Goal: Task Accomplishment & Management: Use online tool/utility

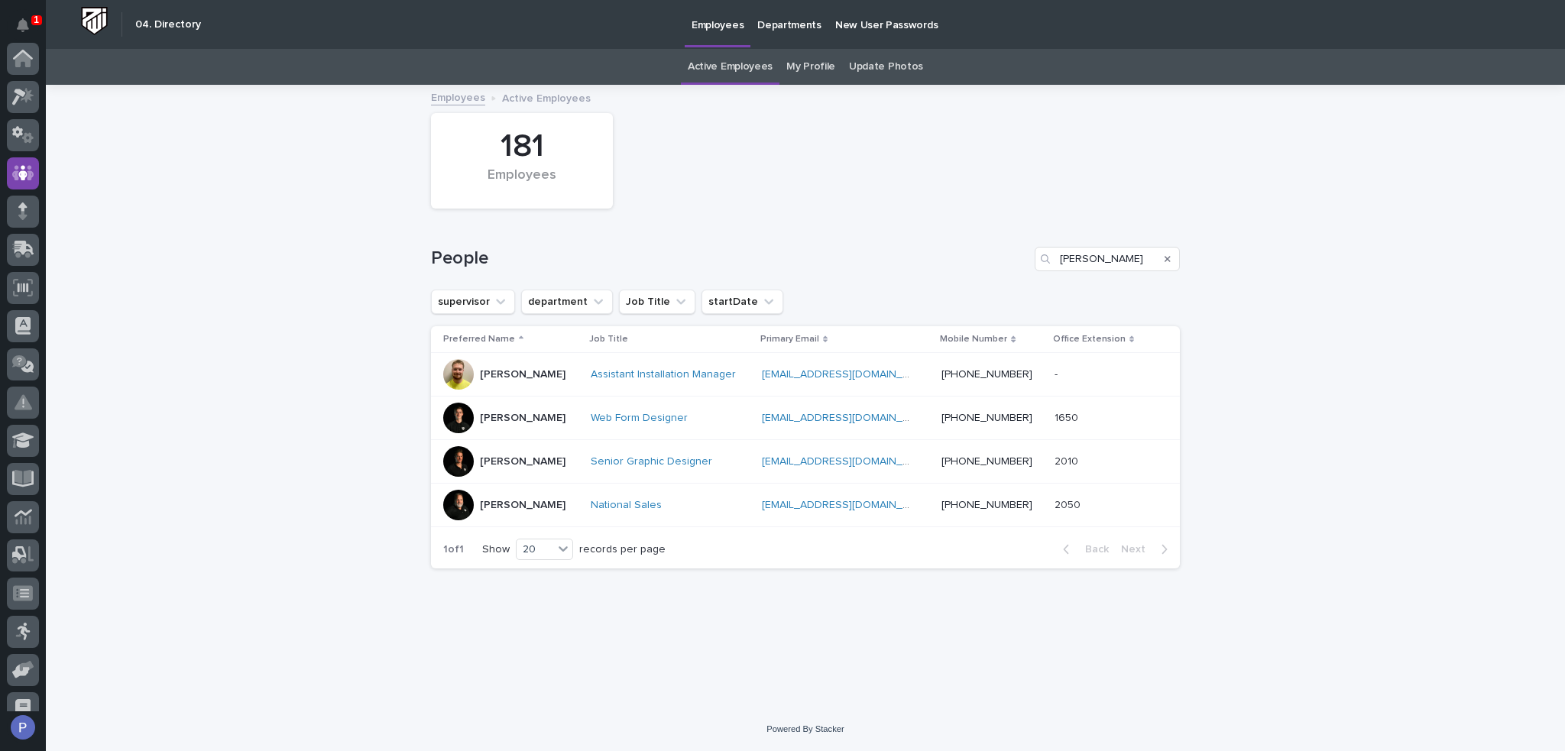
scroll to position [115, 0]
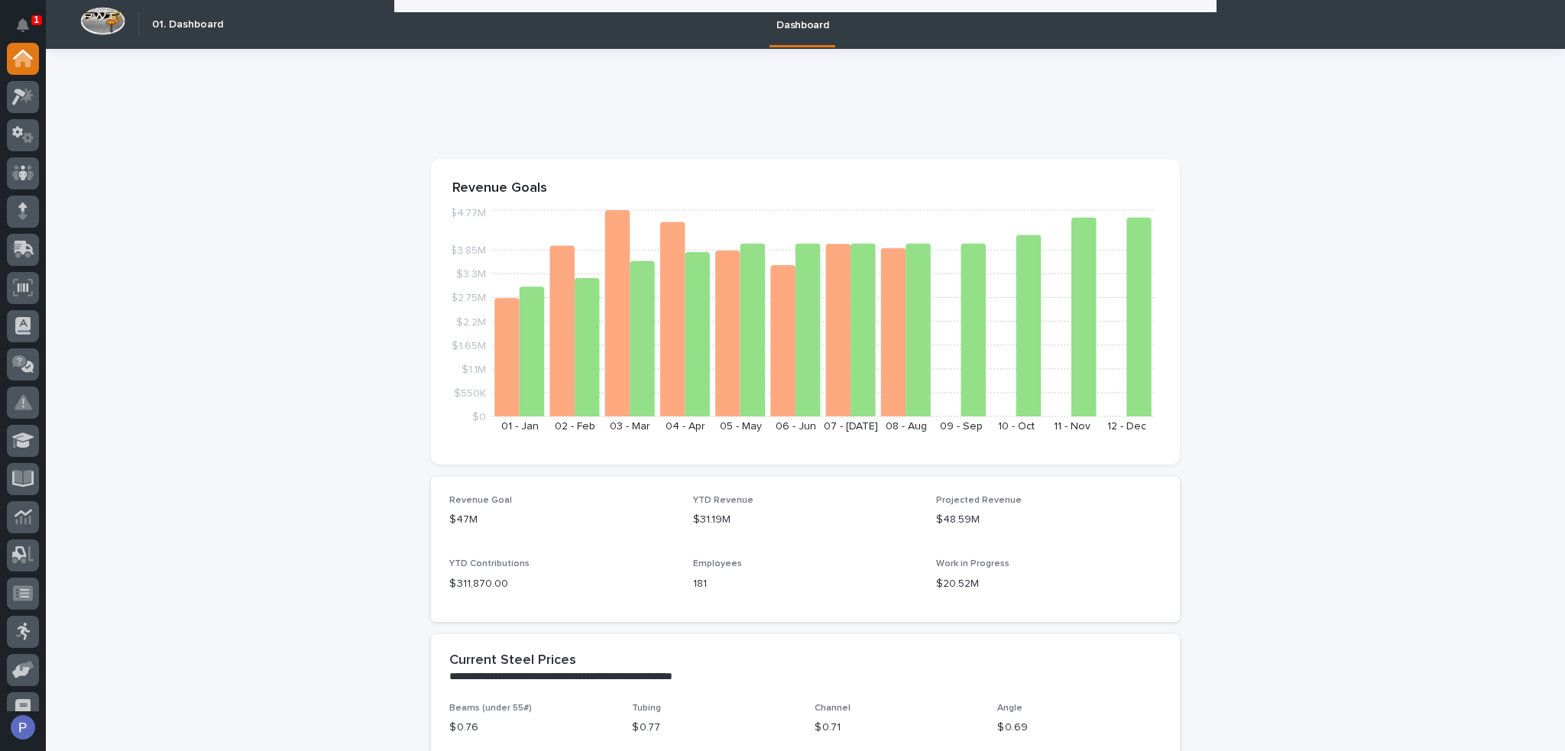
scroll to position [917, 0]
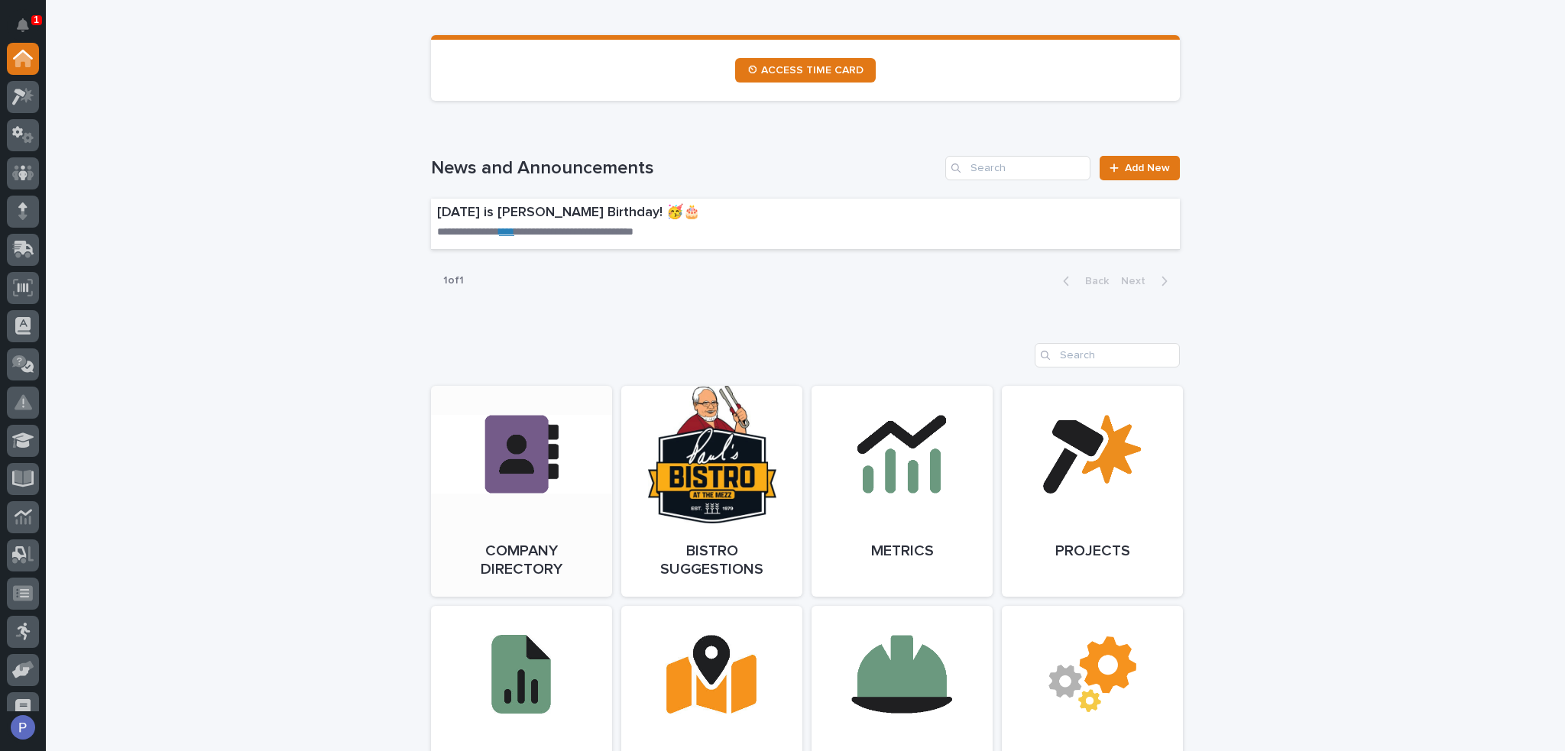
click at [554, 476] on link "Open Link" at bounding box center [521, 491] width 181 height 211
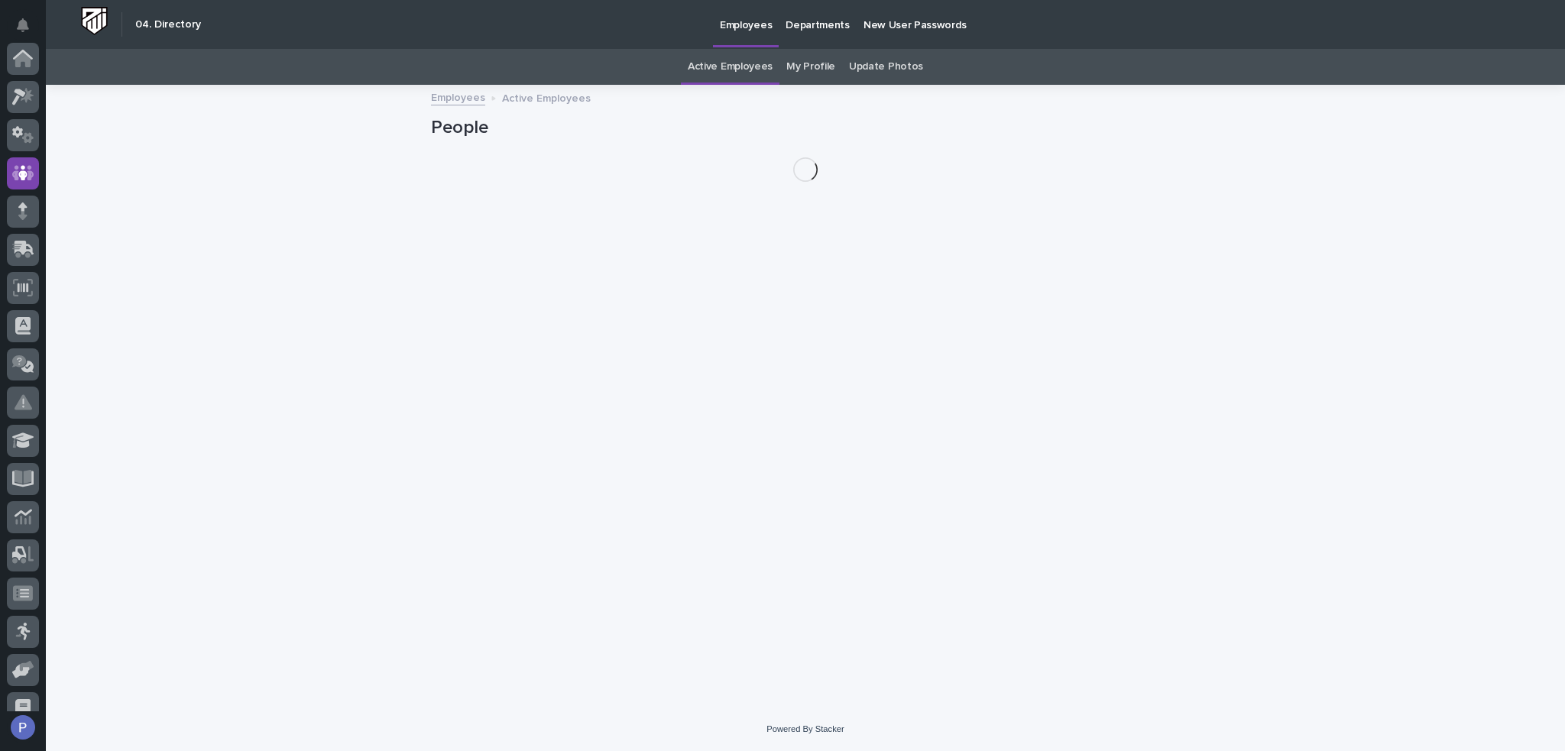
scroll to position [115, 0]
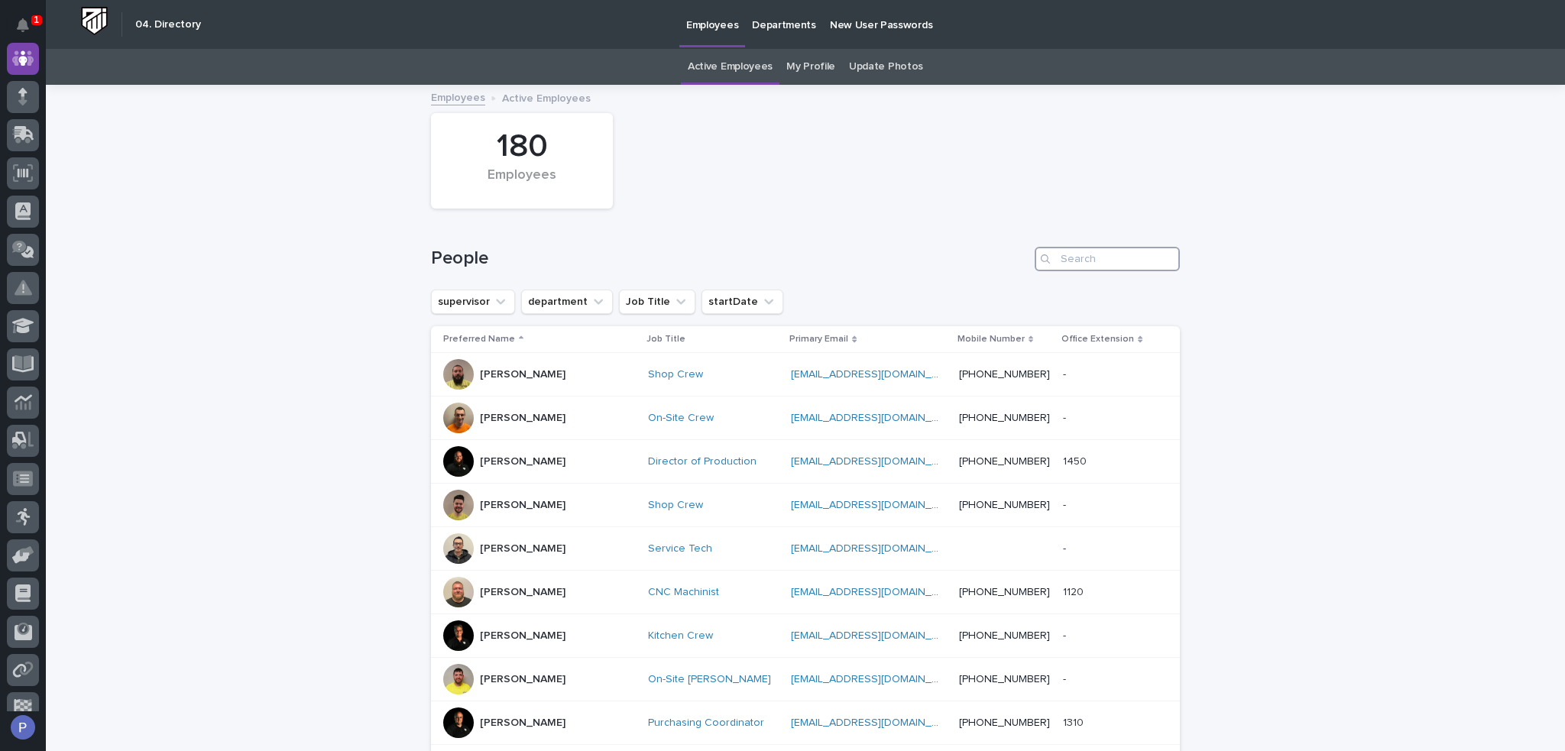
click at [1110, 260] on input "Search" at bounding box center [1107, 259] width 145 height 24
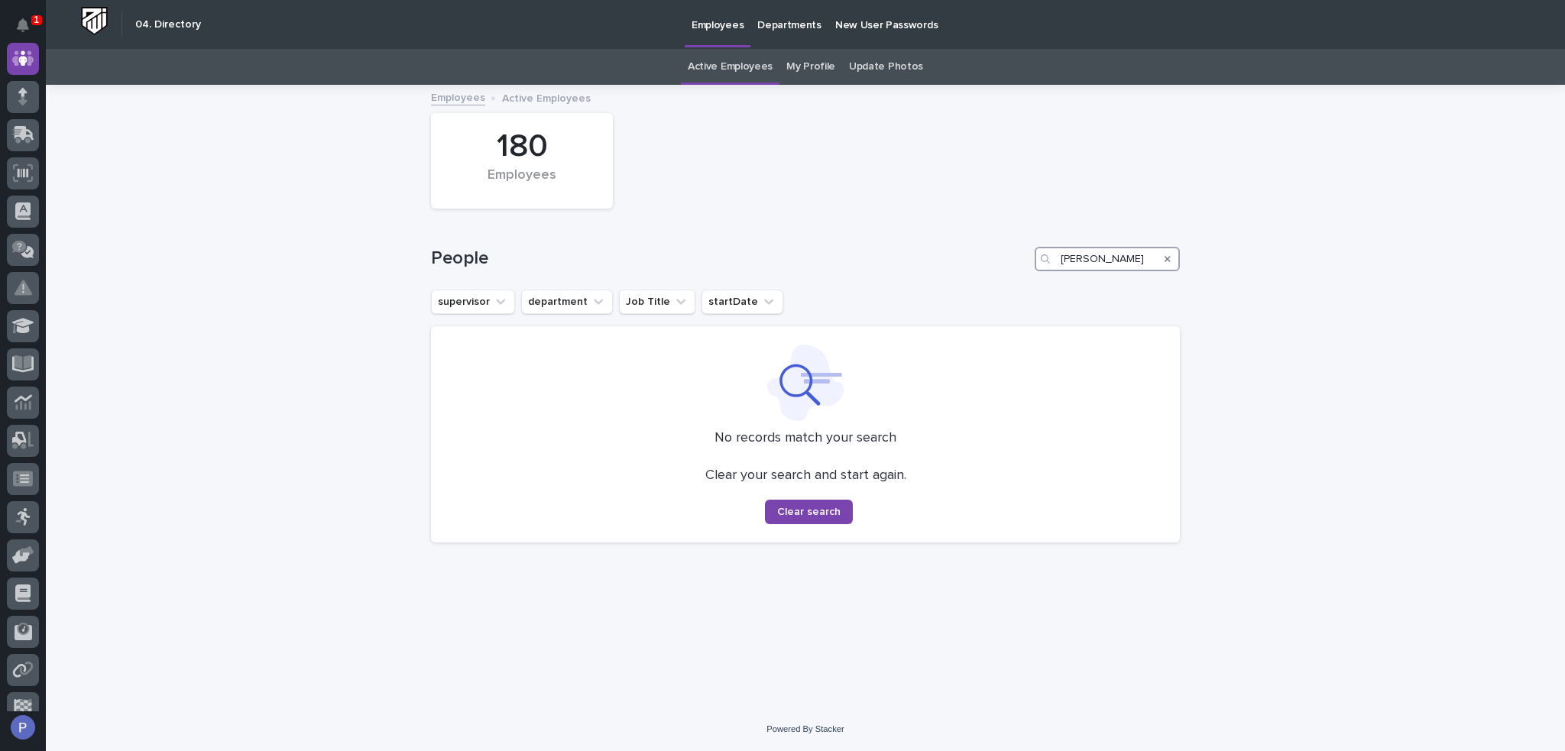
type input "[PERSON_NAME]"
click at [459, 99] on link "Employees" at bounding box center [458, 97] width 54 height 18
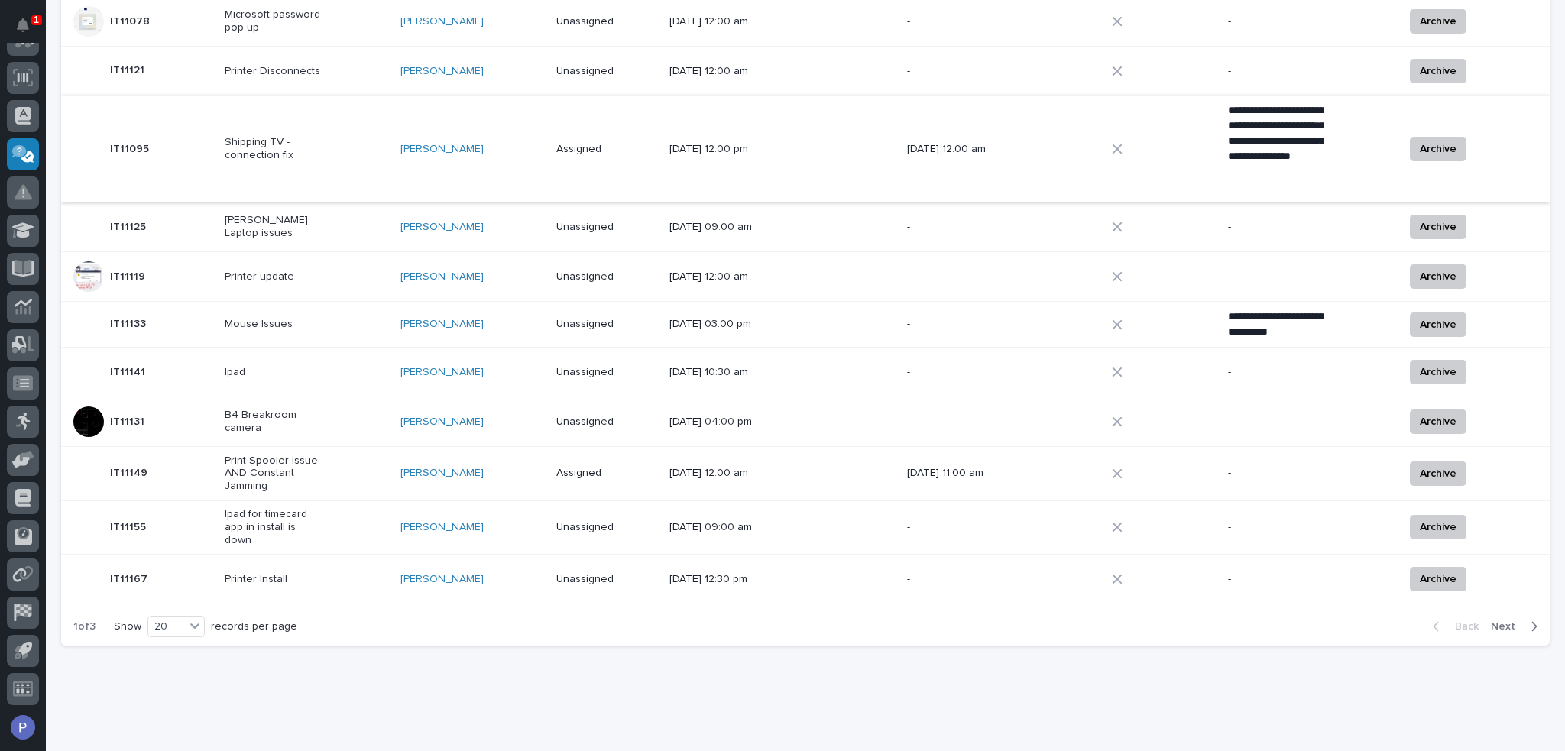
scroll to position [761, 0]
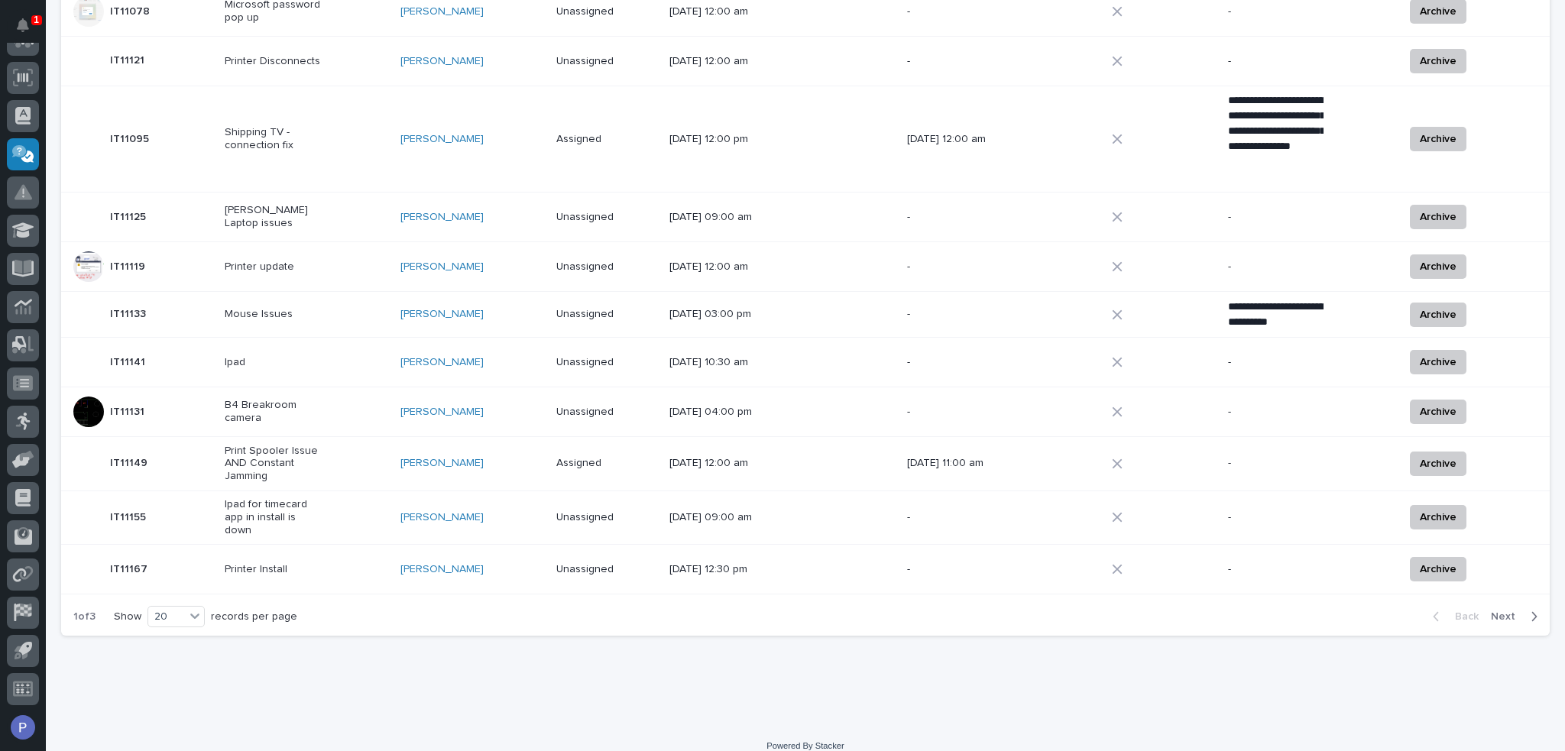
click at [1499, 610] on span "Next" at bounding box center [1508, 617] width 34 height 14
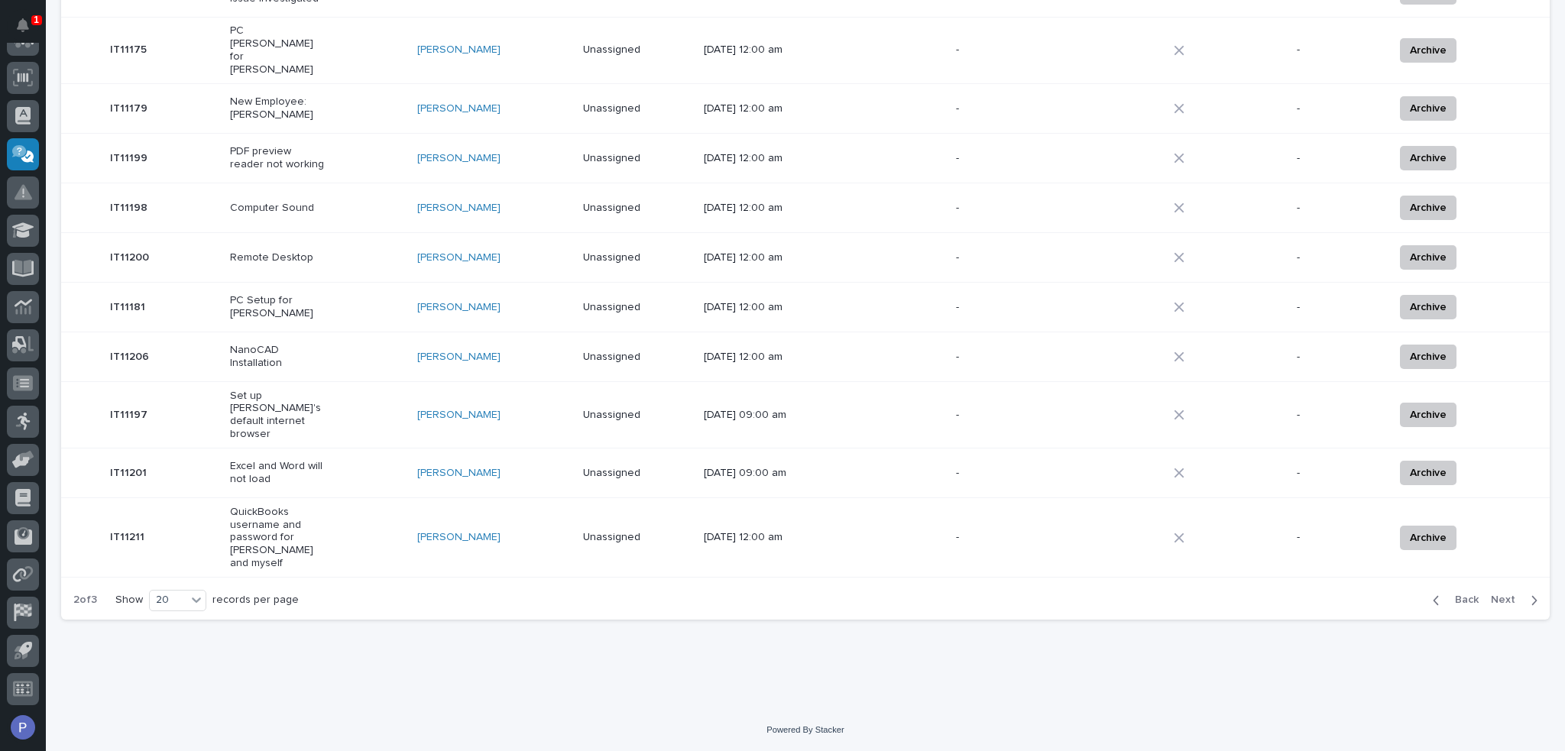
scroll to position [660, 0]
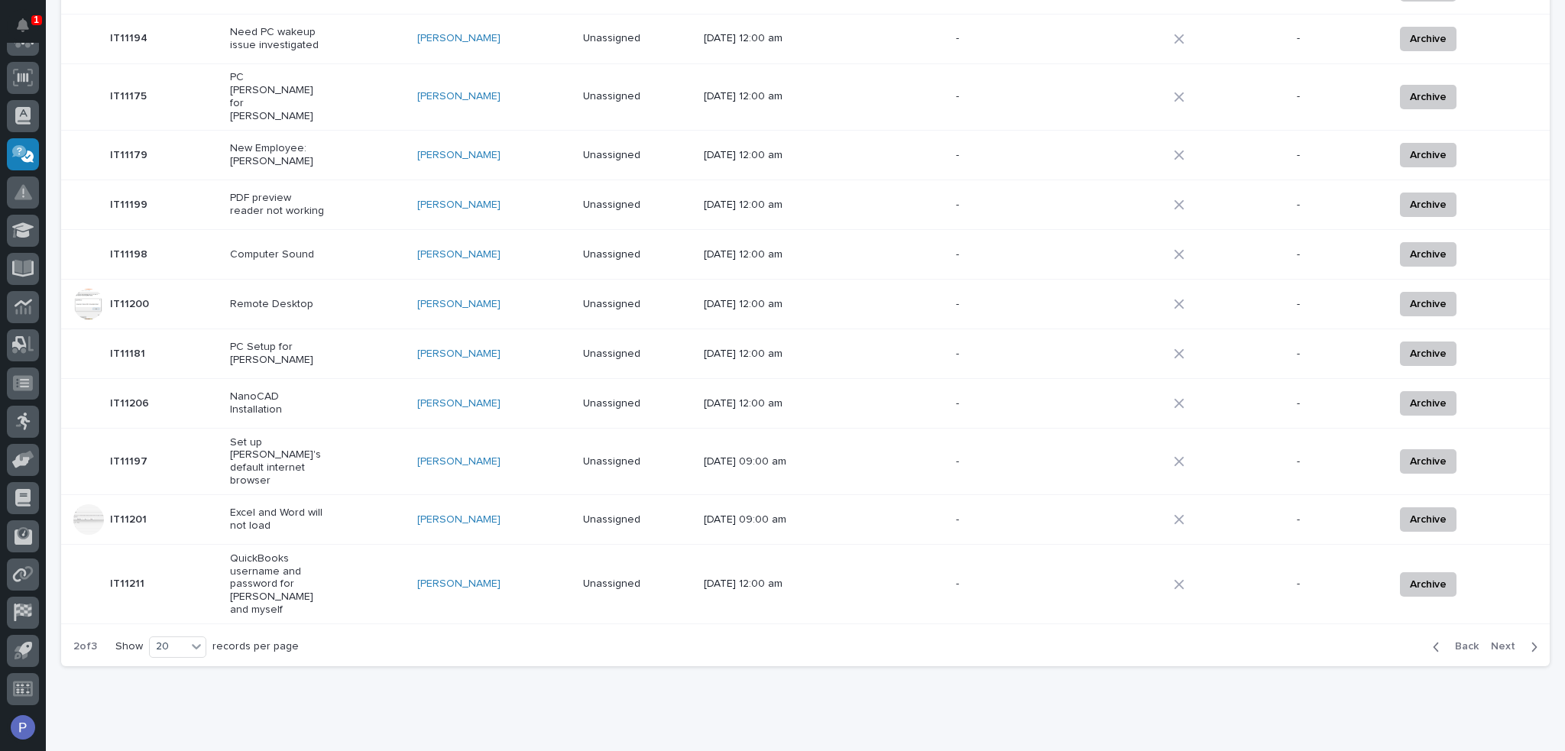
click at [316, 507] on p "Excel and Word will not load" at bounding box center [278, 520] width 96 height 26
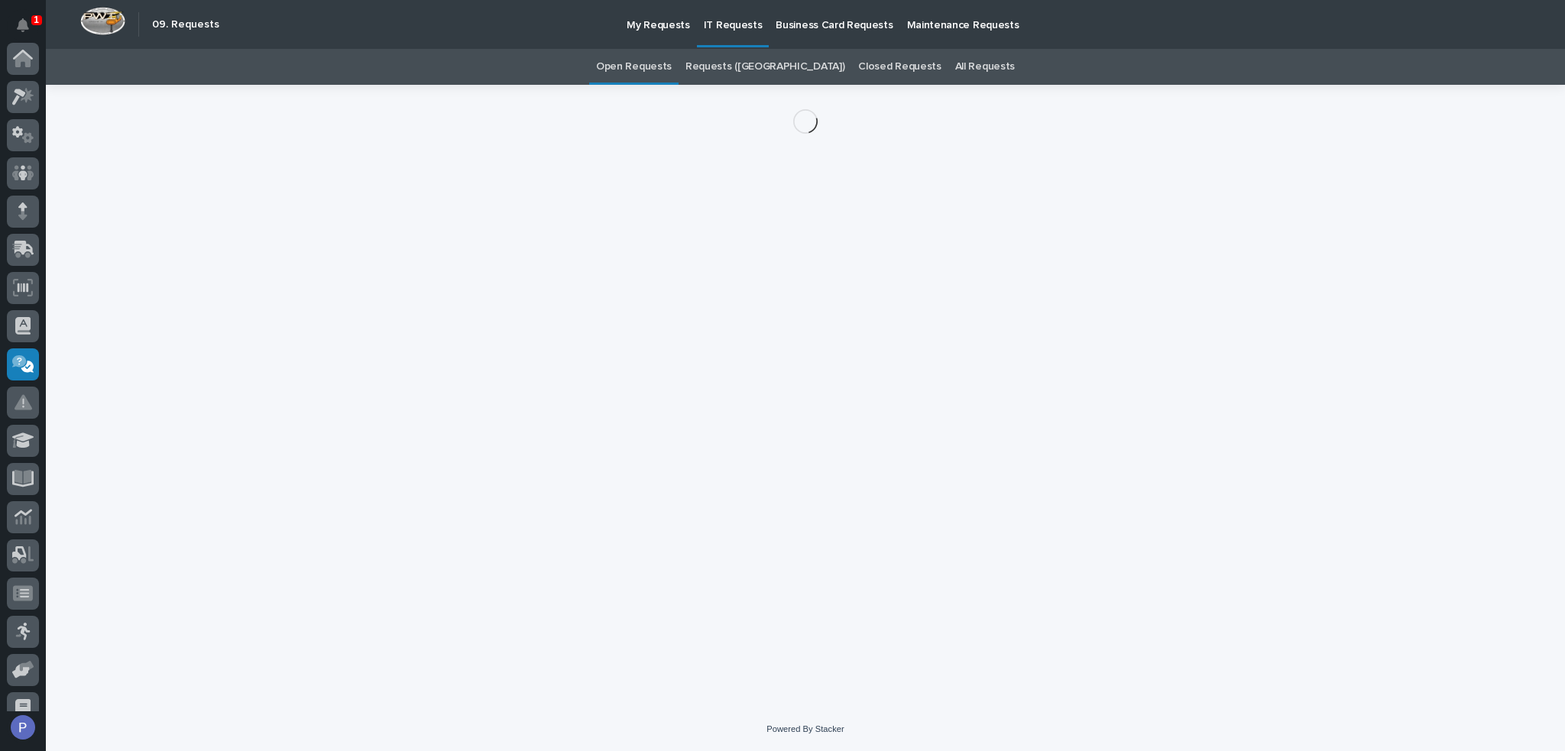
scroll to position [210, 0]
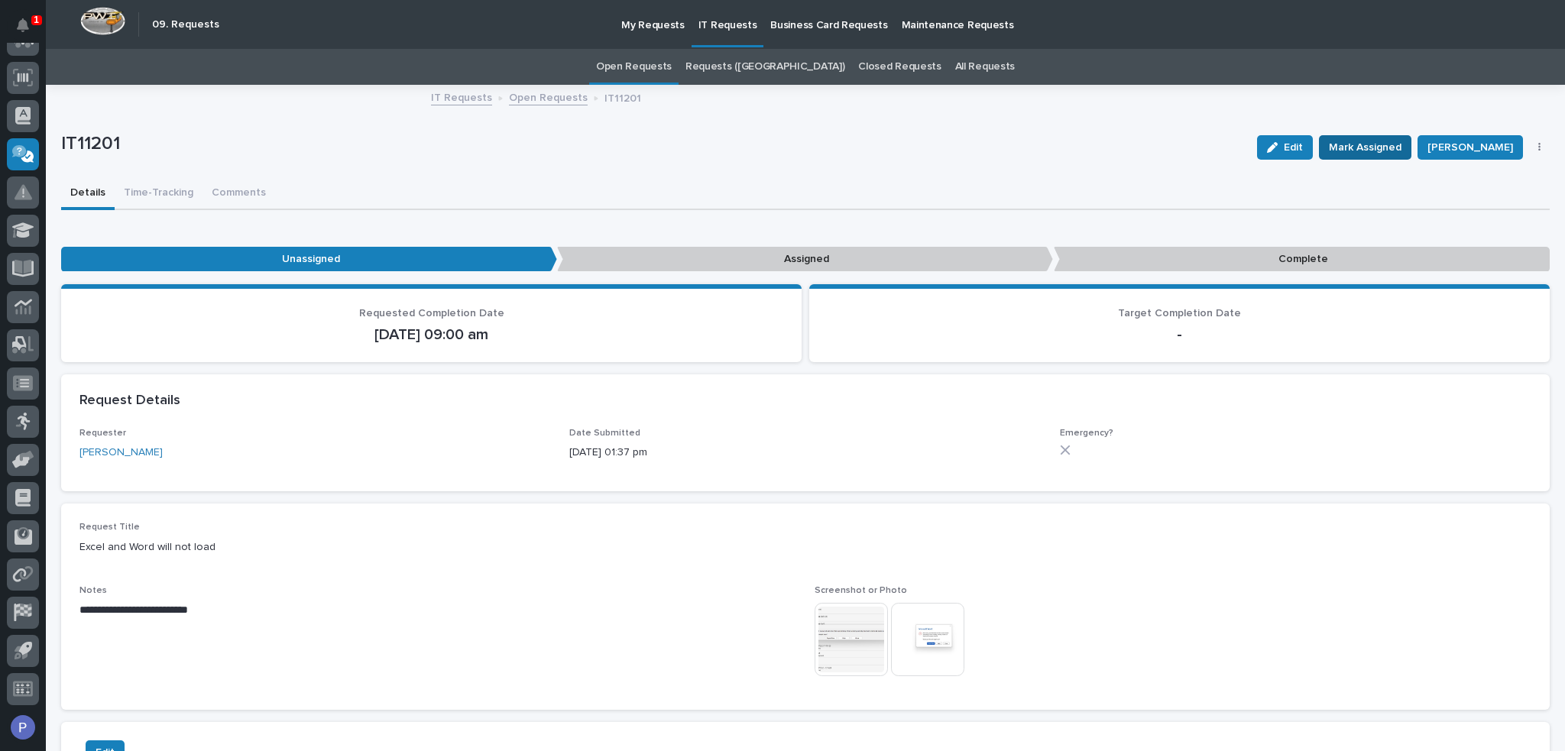
click at [1393, 149] on span "Mark Assigned" at bounding box center [1365, 147] width 73 height 18
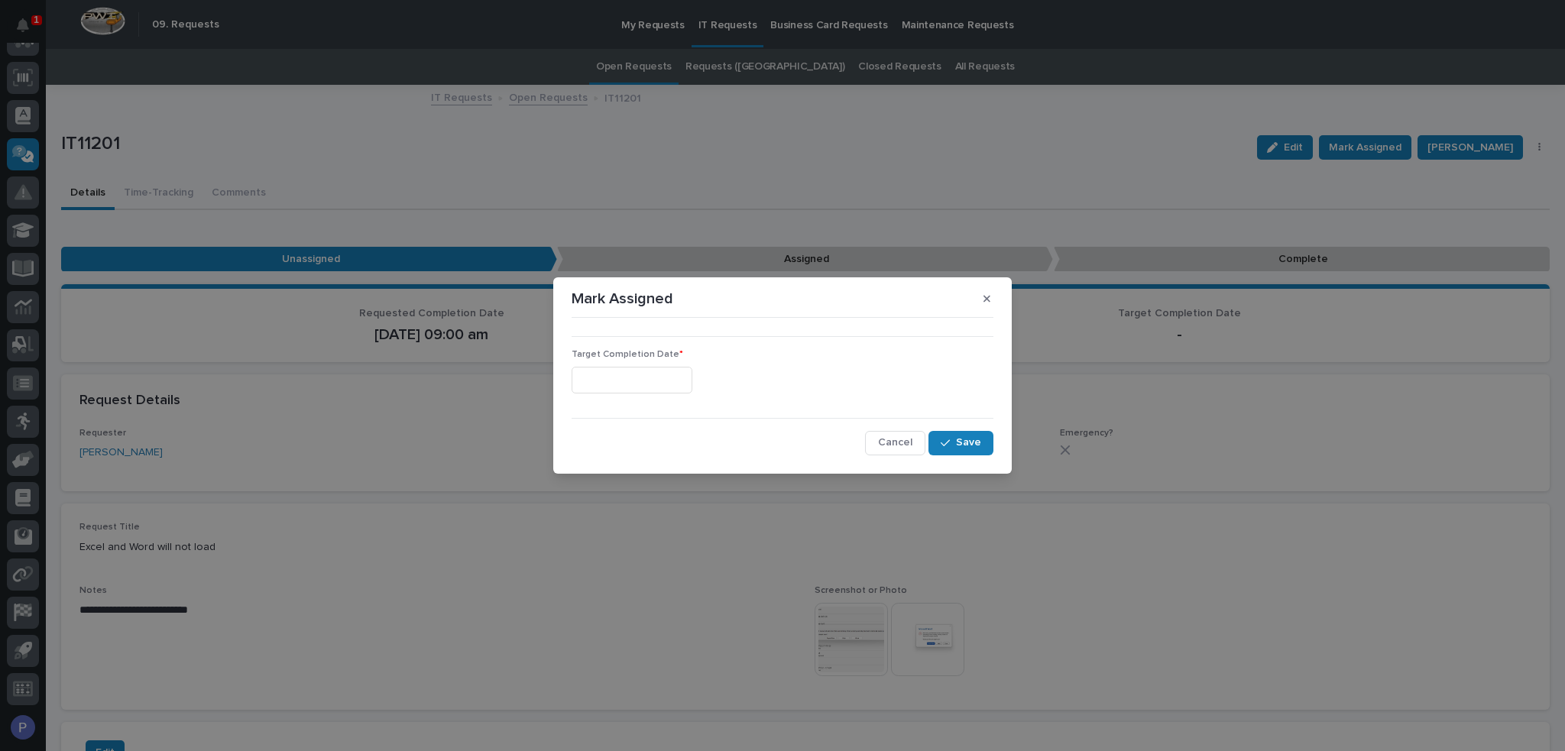
click at [689, 372] on input "text" at bounding box center [632, 380] width 121 height 27
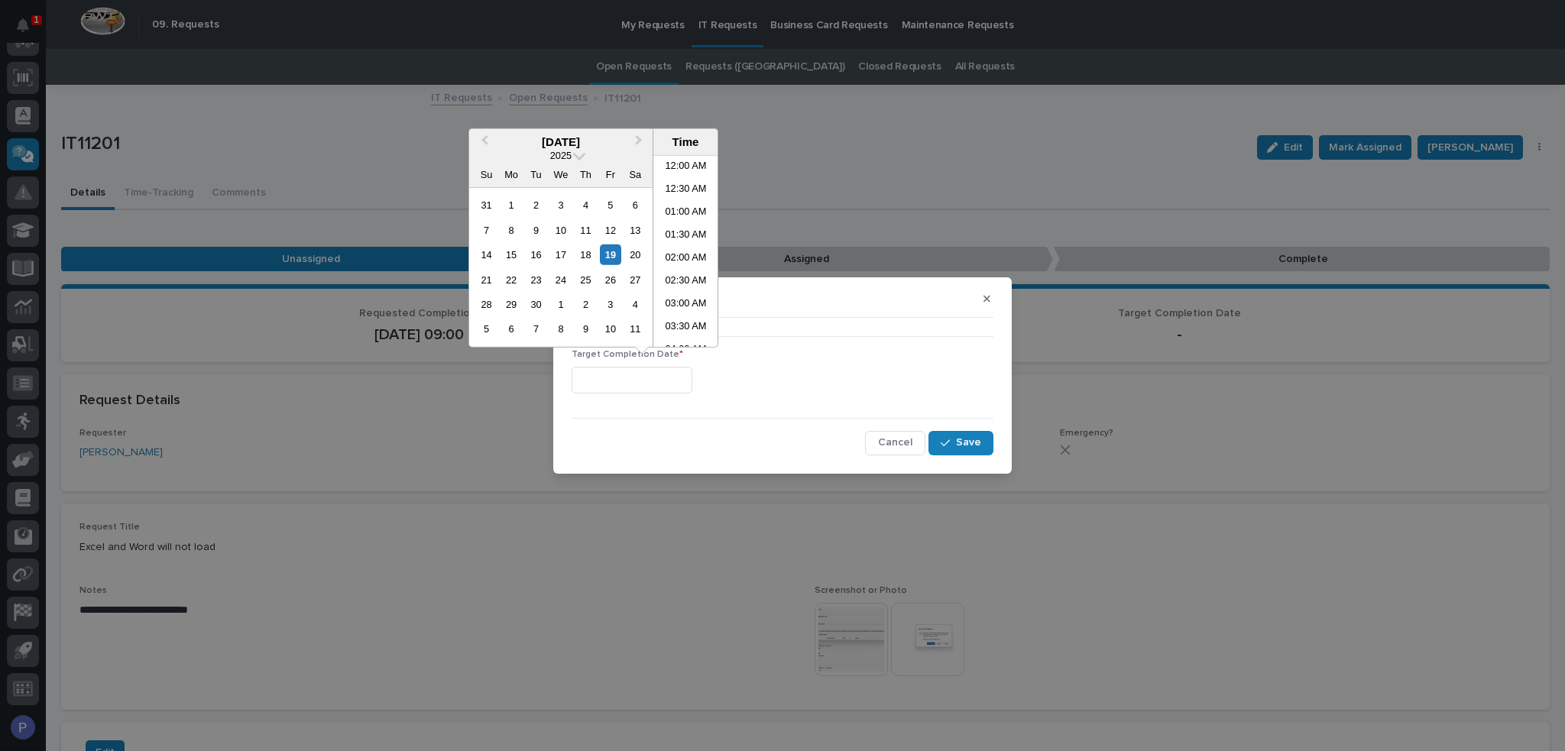
scroll to position [443, 0]
click at [682, 247] on li "11:30 AM" at bounding box center [685, 251] width 65 height 23
type input "**********"
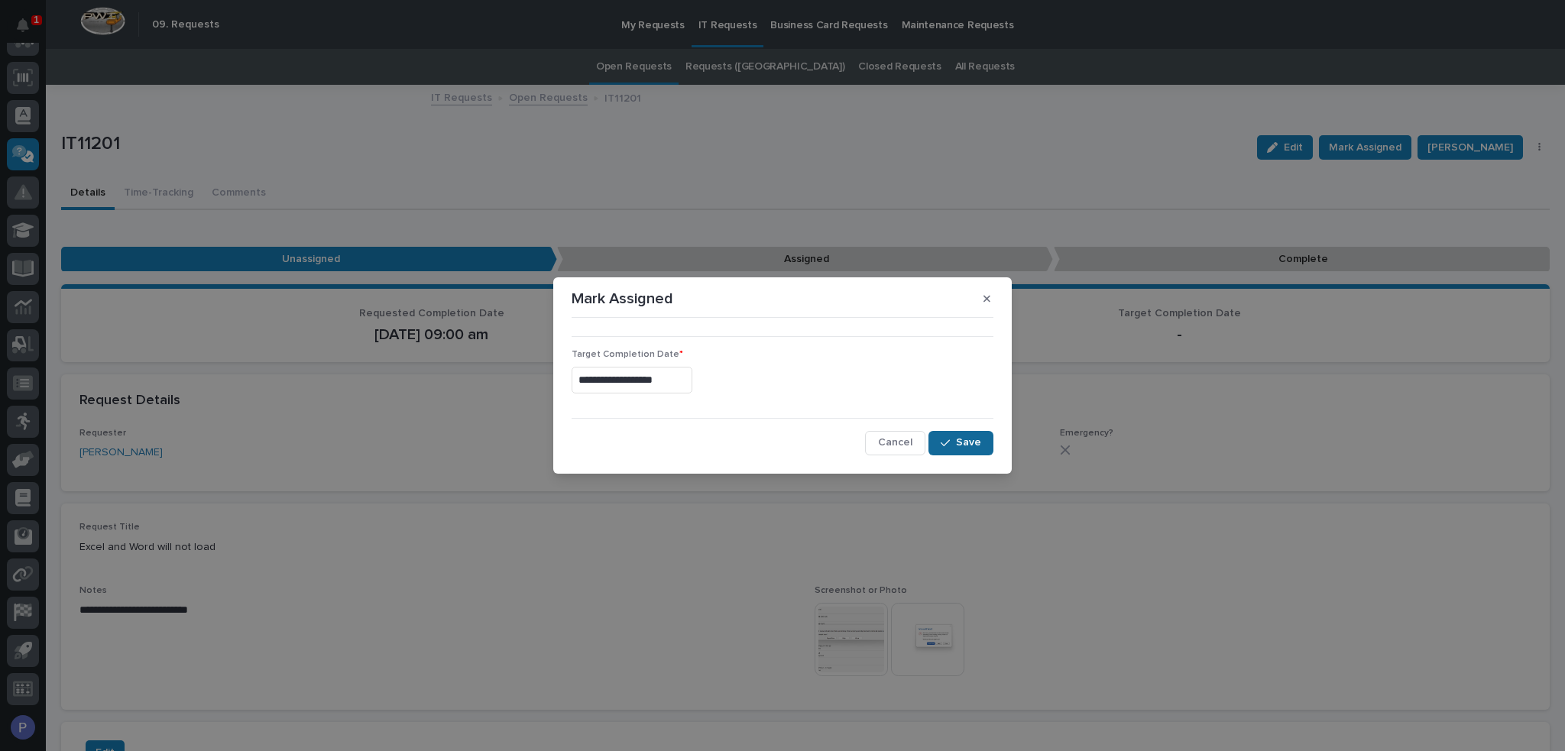
click at [964, 439] on span "Save" at bounding box center [968, 443] width 25 height 14
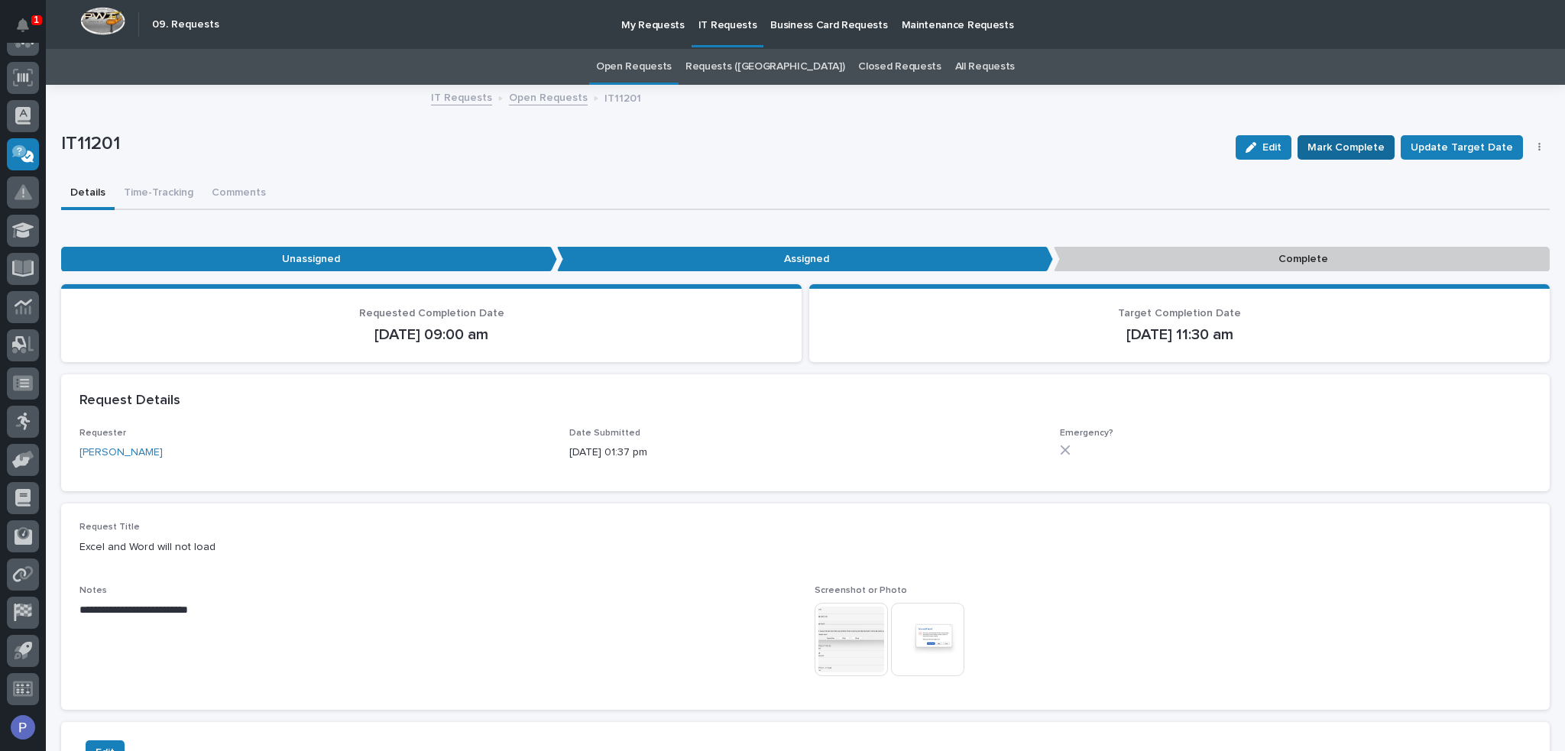
click at [1345, 151] on span "Mark Complete" at bounding box center [1346, 147] width 77 height 18
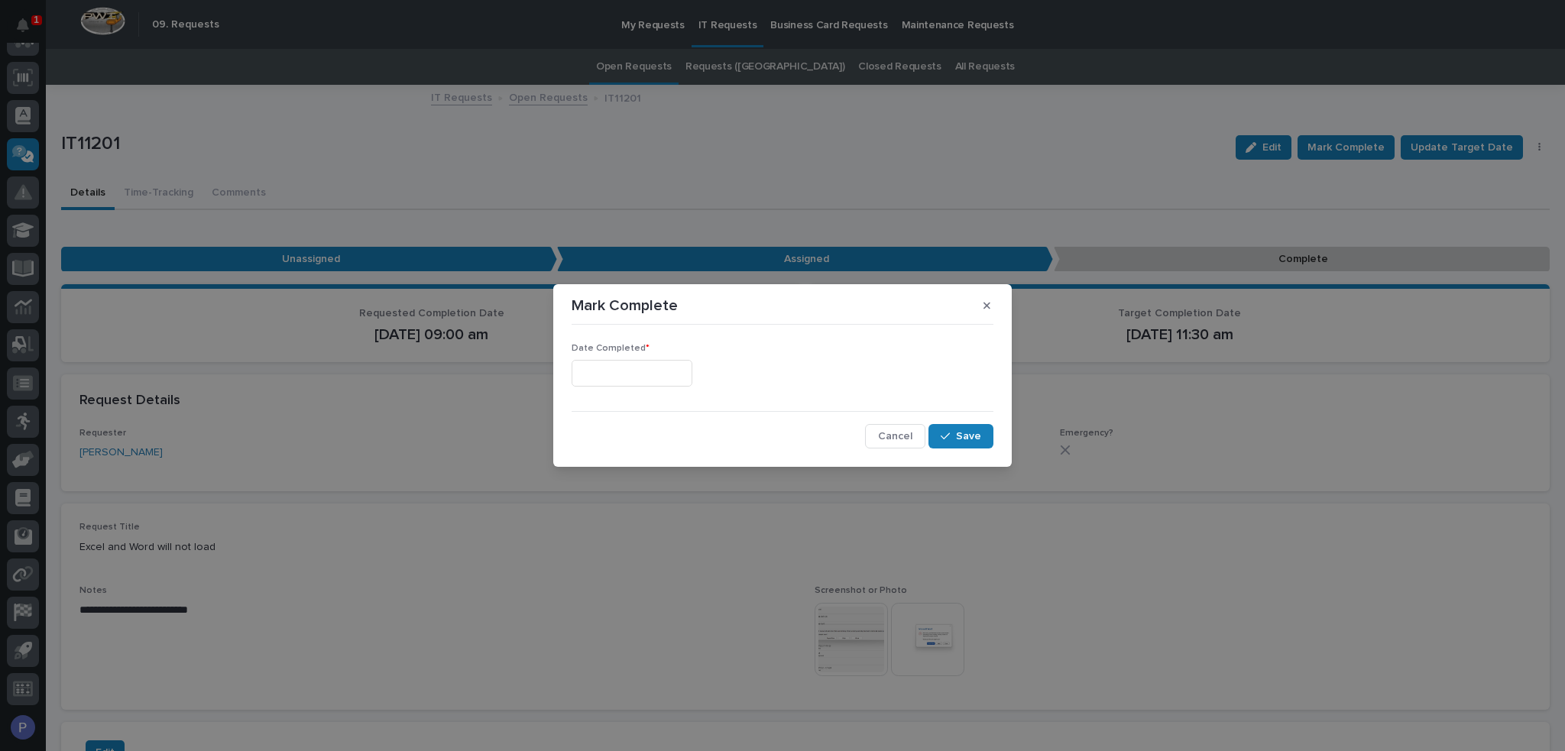
click at [674, 371] on input "text" at bounding box center [632, 373] width 121 height 27
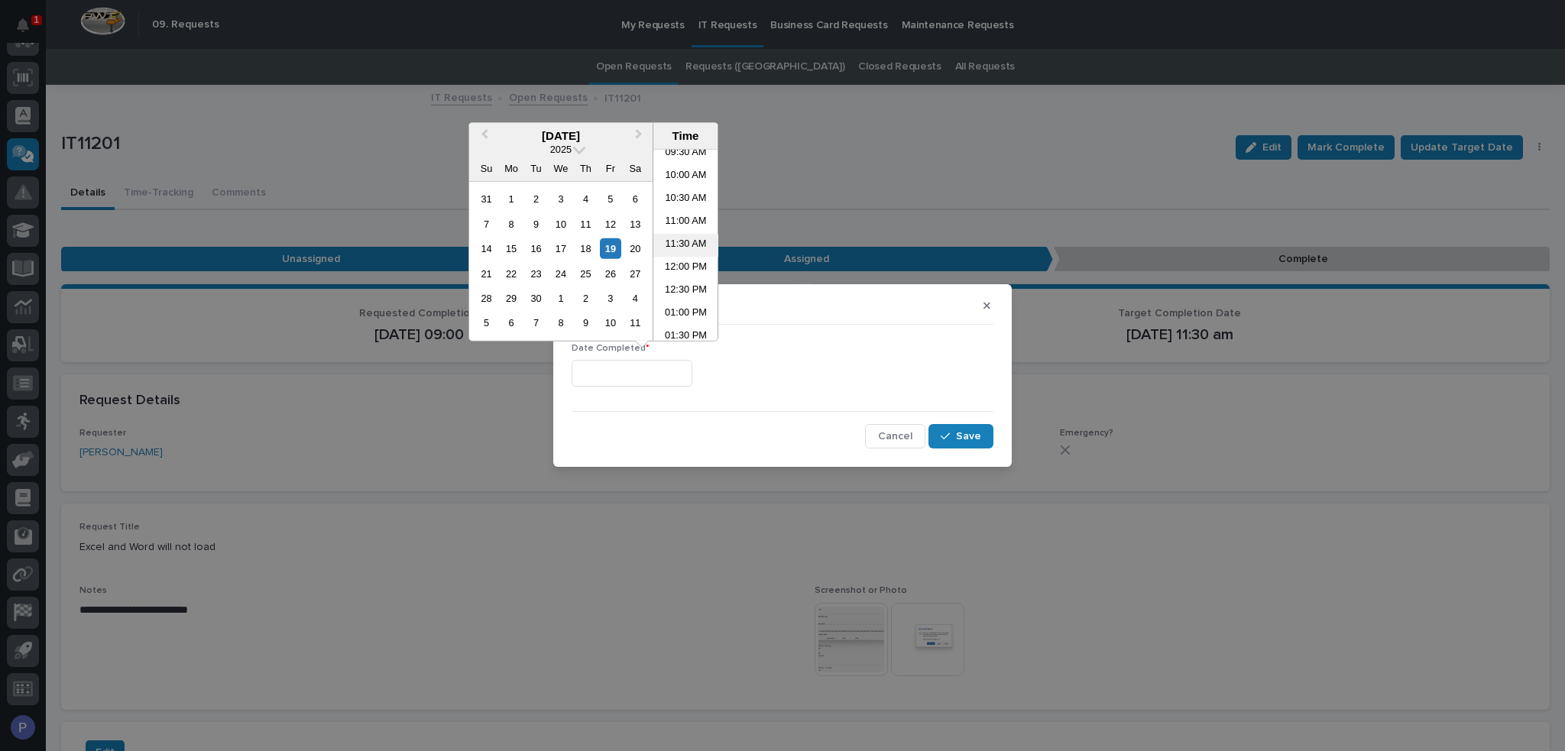
click at [682, 241] on li "11:30 AM" at bounding box center [685, 245] width 65 height 23
type input "**********"
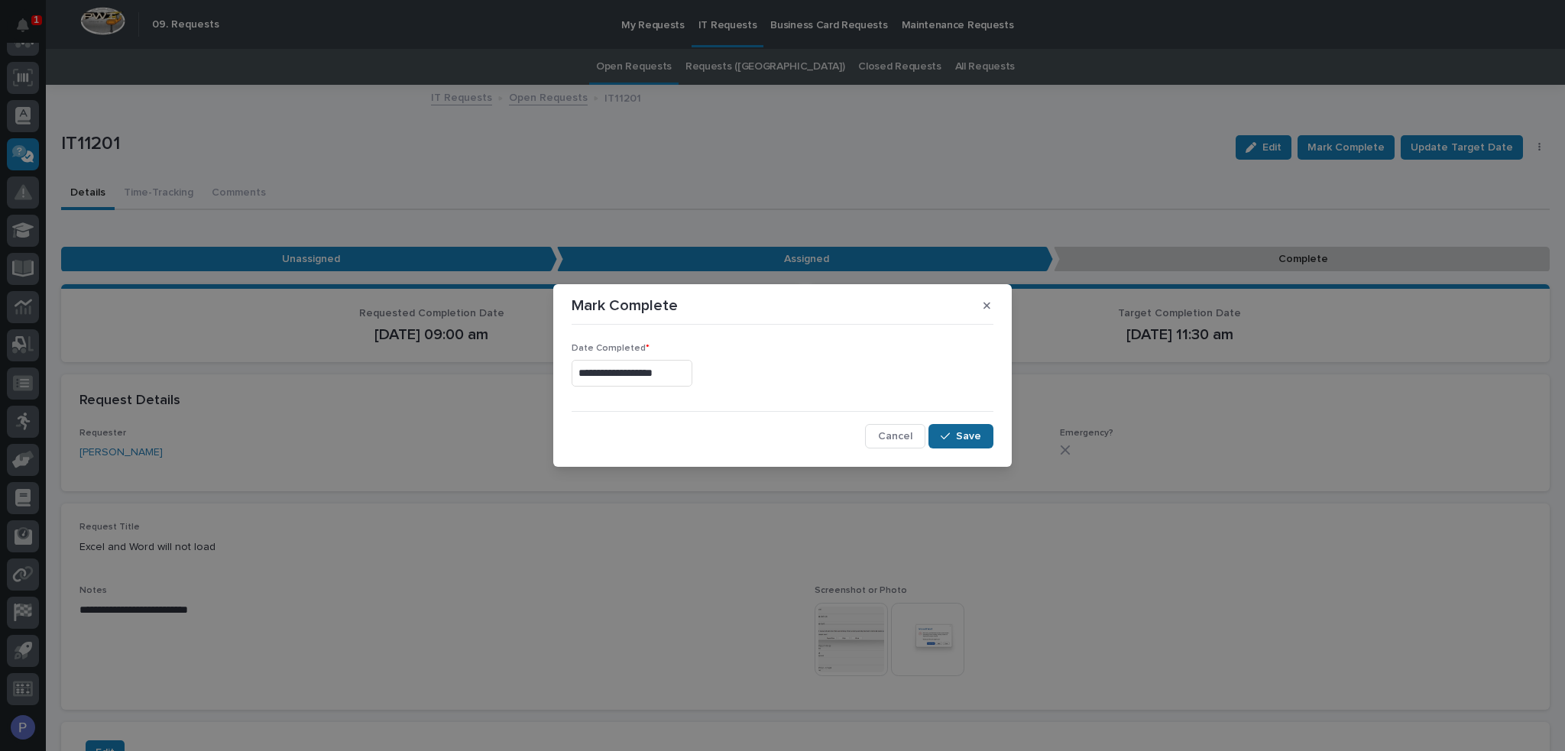
click at [966, 433] on span "Save" at bounding box center [968, 436] width 25 height 14
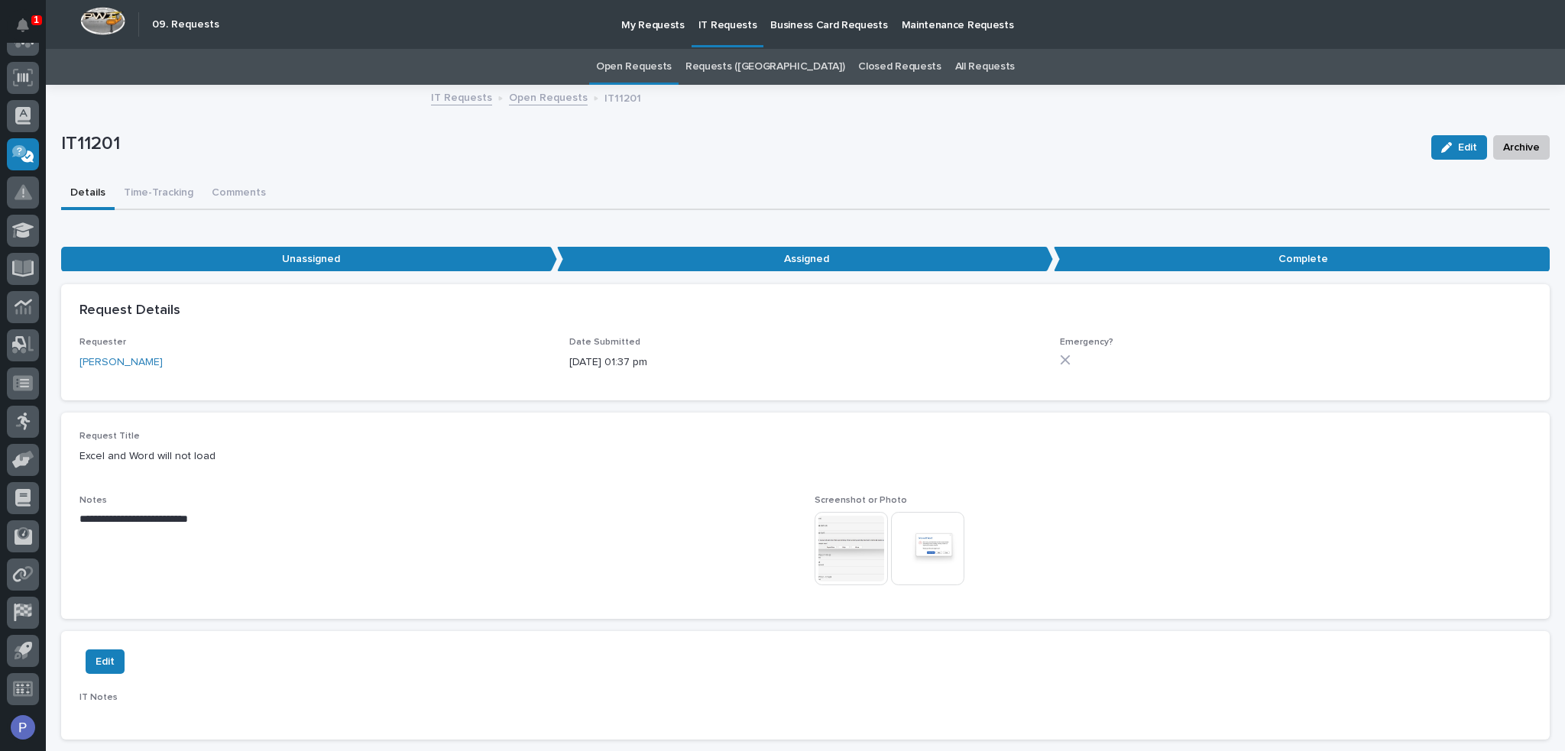
click at [672, 64] on link "Open Requests" at bounding box center [634, 67] width 76 height 36
